Goal: Task Accomplishment & Management: Use online tool/utility

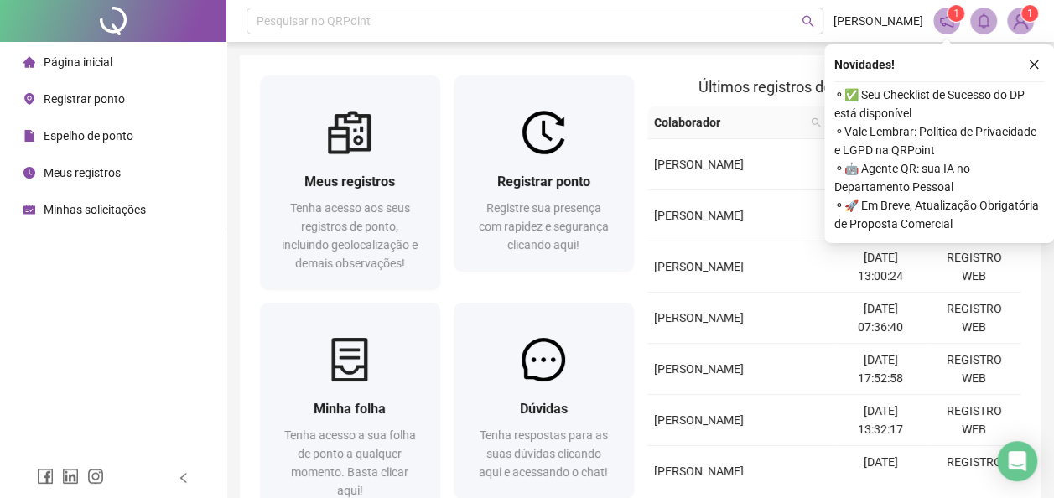
click at [108, 98] on span "Registrar ponto" at bounding box center [84, 98] width 81 height 13
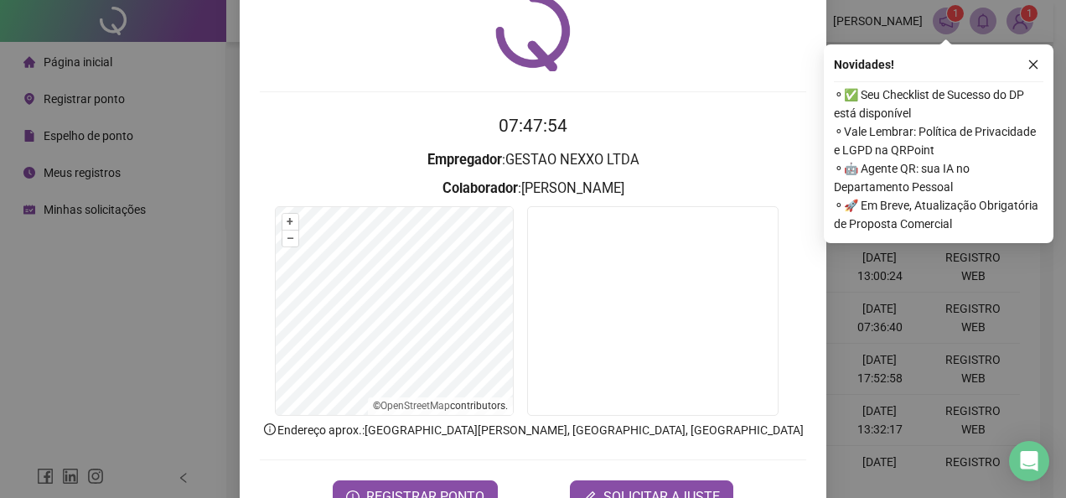
scroll to position [84, 0]
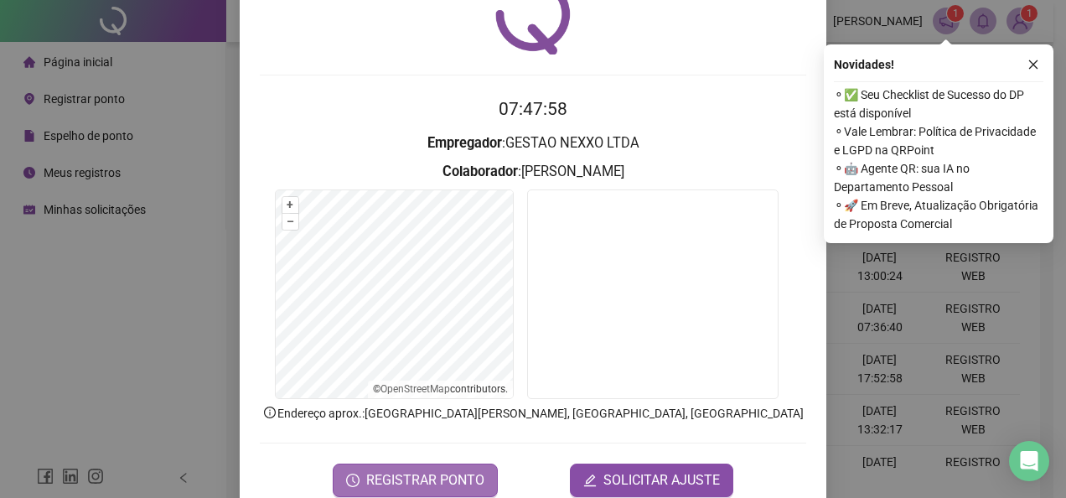
click at [419, 482] on span "REGISTRAR PONTO" at bounding box center [425, 480] width 118 height 20
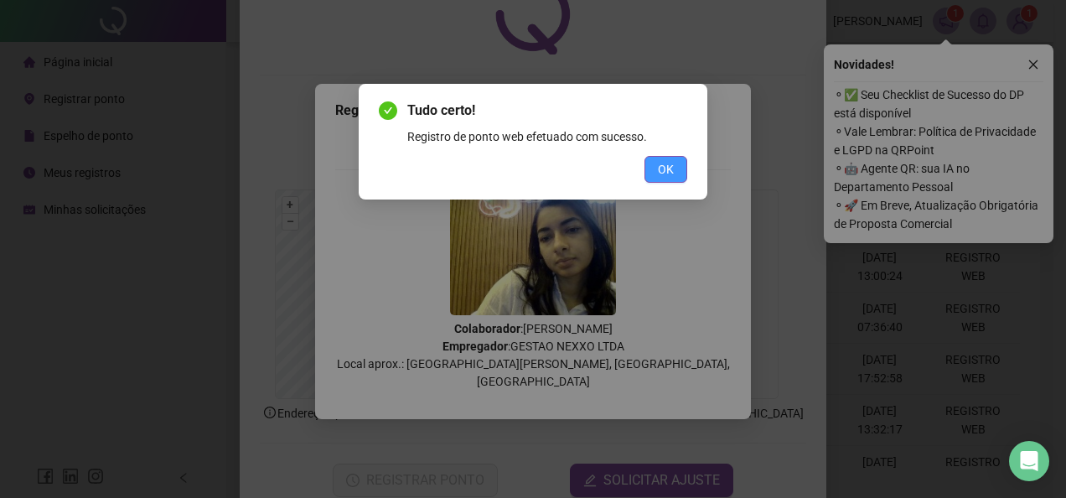
click at [672, 178] on span "OK" at bounding box center [666, 169] width 16 height 18
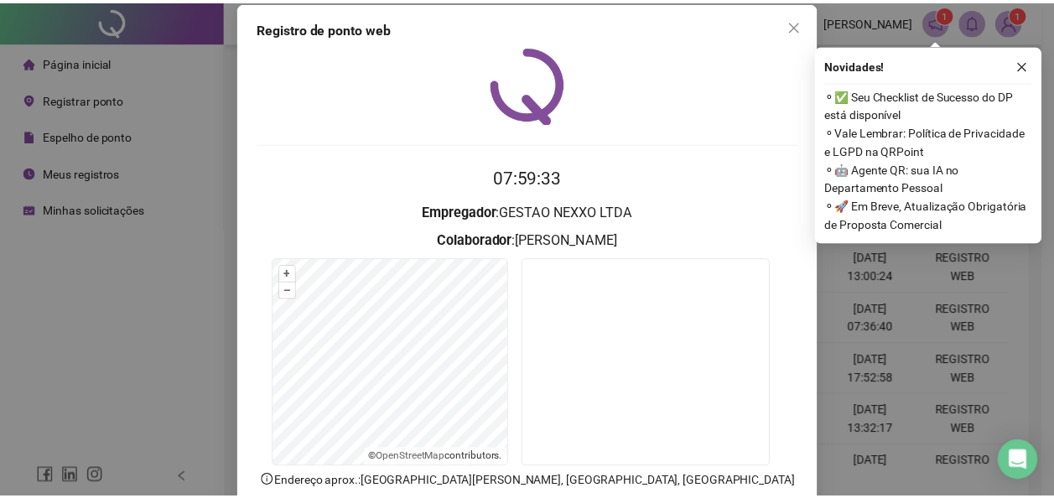
scroll to position [0, 0]
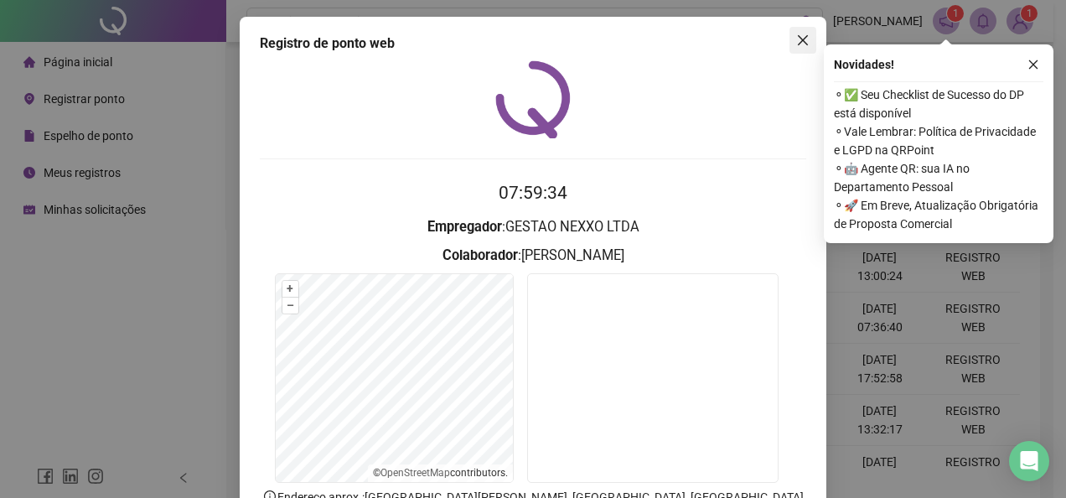
click at [797, 35] on icon "close" at bounding box center [803, 40] width 13 height 13
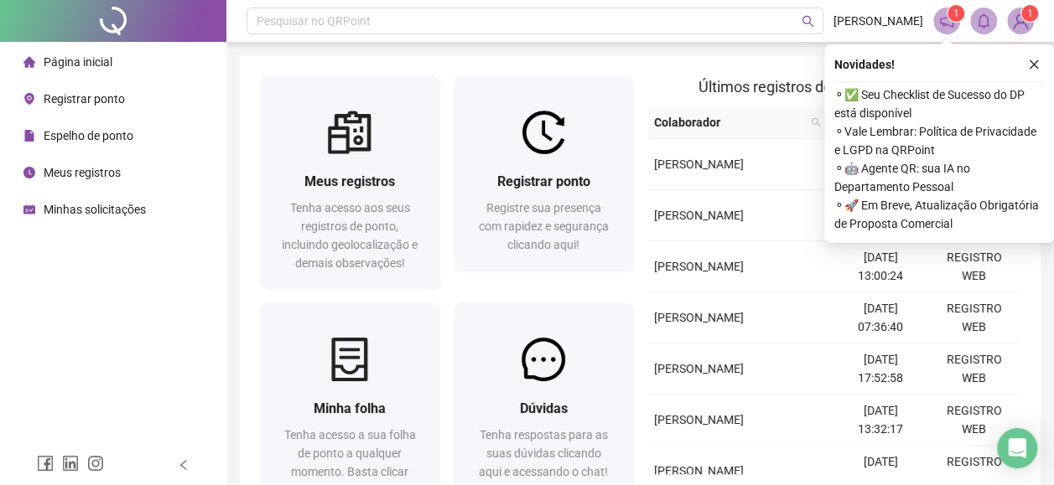
click at [944, 22] on icon "notification" at bounding box center [946, 20] width 15 height 15
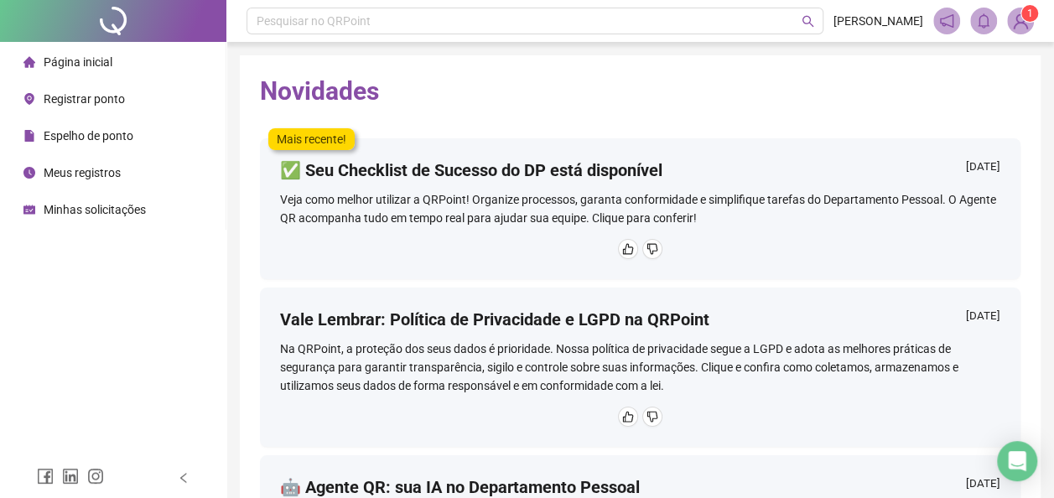
click at [383, 204] on div "Veja como melhor utilizar a QRPoint! Organize processos, garanta conformidade e…" at bounding box center [640, 208] width 720 height 37
click at [106, 59] on span "Página inicial" at bounding box center [78, 61] width 69 height 13
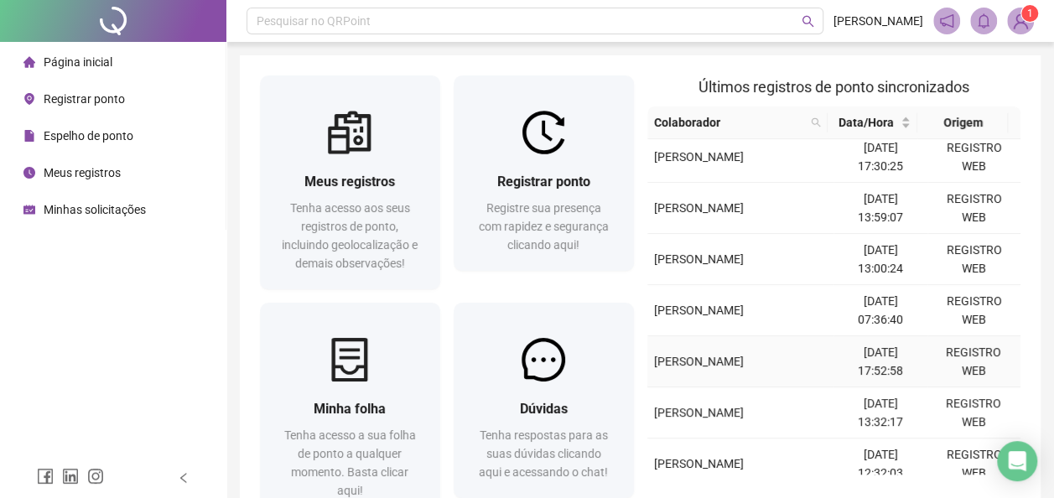
scroll to position [84, 0]
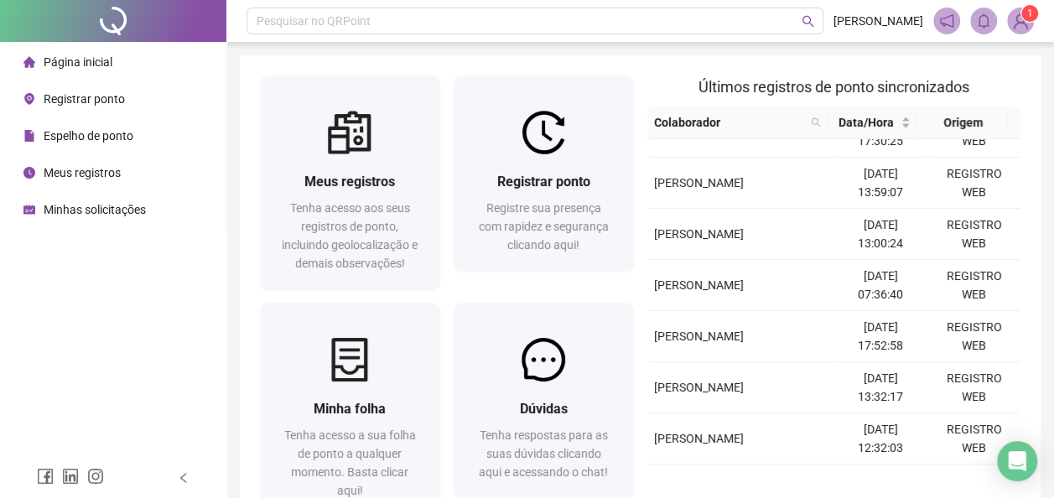
drag, startPoint x: 97, startPoint y: 137, endPoint x: 109, endPoint y: 139, distance: 12.0
click at [97, 137] on span "Espelho de ponto" at bounding box center [89, 135] width 90 height 13
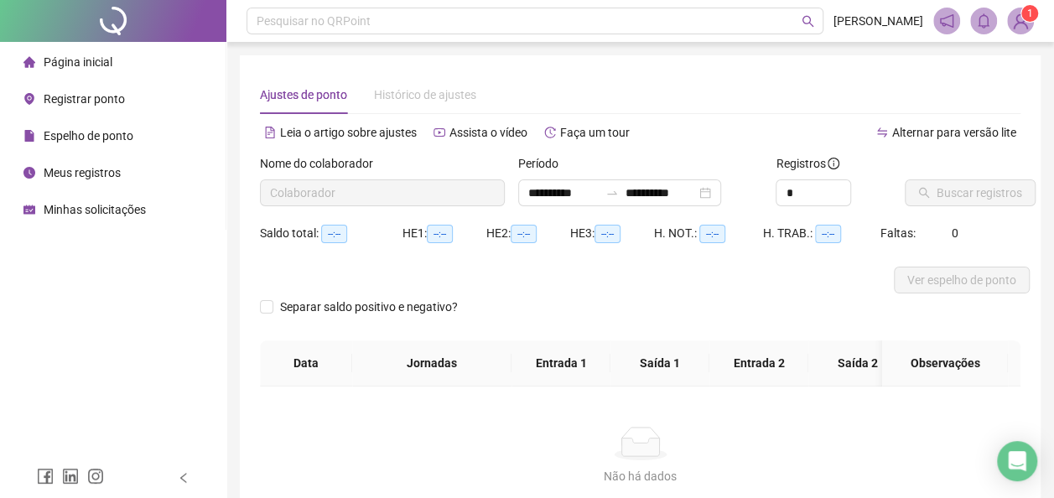
type input "**********"
click at [978, 186] on span "Buscar registros" at bounding box center [980, 193] width 86 height 18
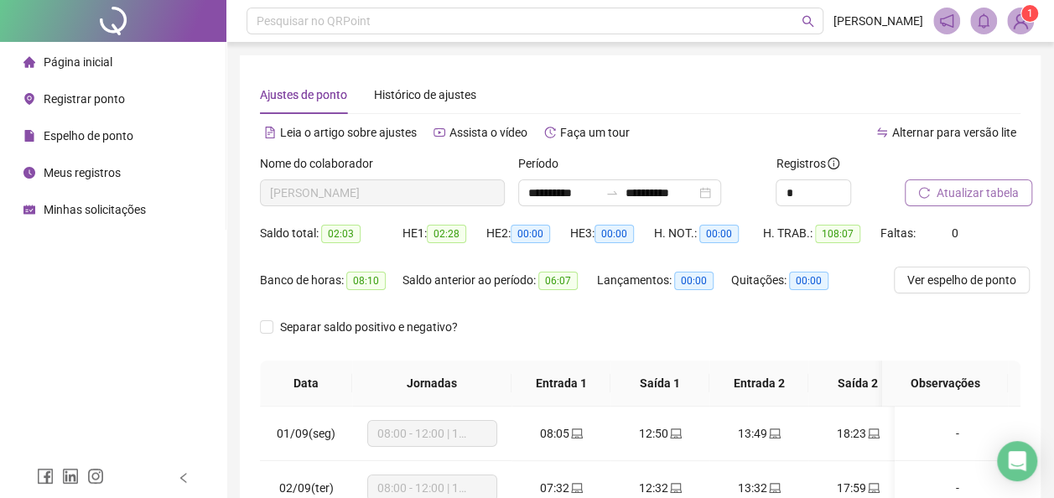
click at [99, 60] on span "Página inicial" at bounding box center [78, 61] width 69 height 13
